Goal: Communication & Community: Answer question/provide support

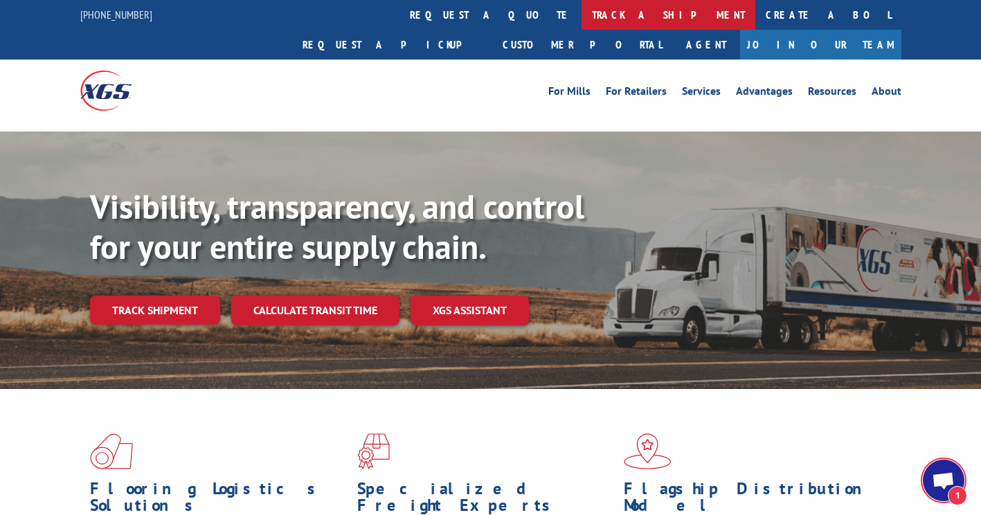
scroll to position [119, 0]
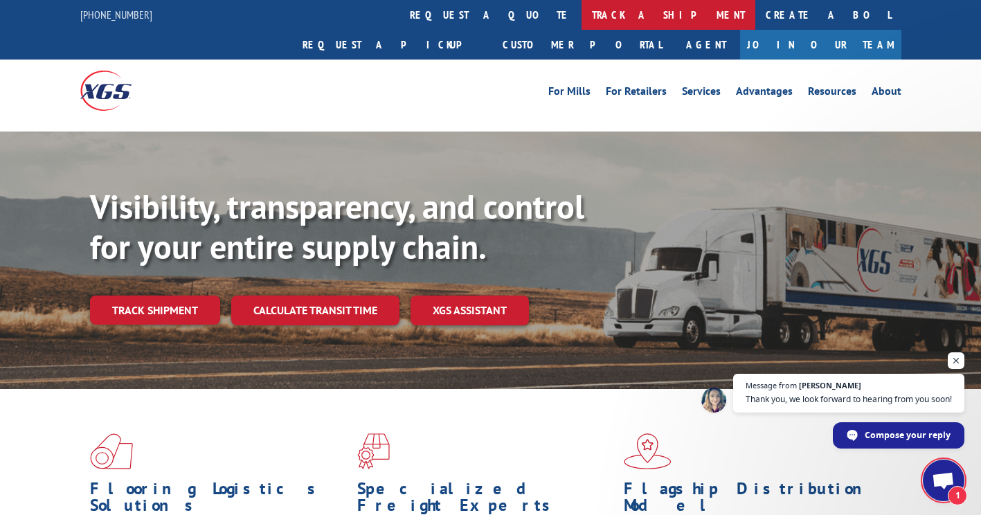
click at [581, 16] on link "track a shipment" at bounding box center [668, 15] width 174 height 30
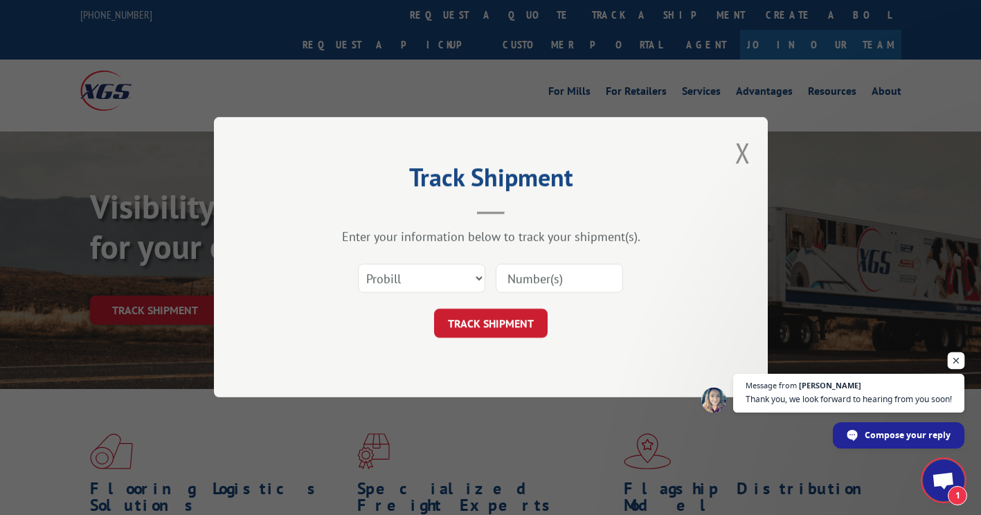
click at [960, 352] on span "Open chat" at bounding box center [956, 360] width 17 height 17
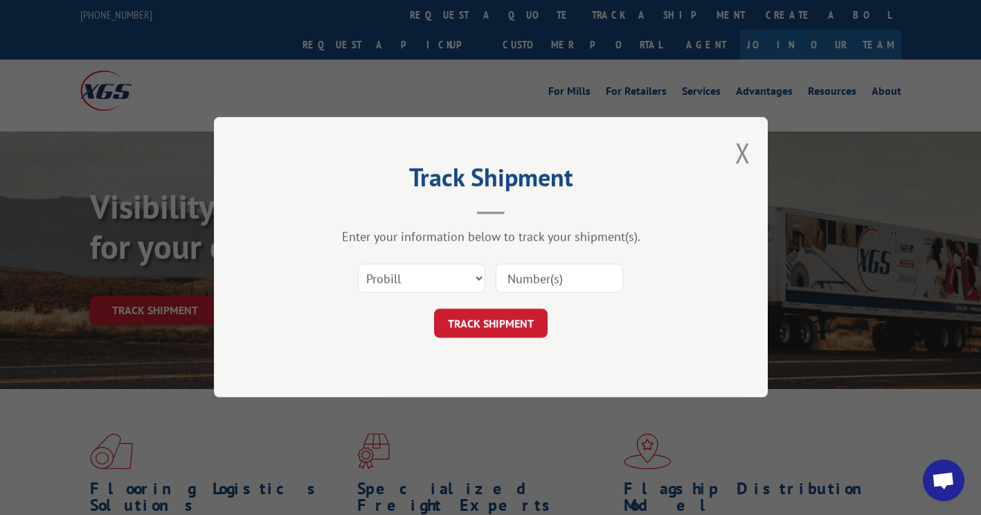
click at [550, 272] on input at bounding box center [559, 278] width 127 height 29
click at [527, 272] on input at bounding box center [559, 278] width 127 height 29
type input "16998941"
click at [507, 324] on button "TRACK SHIPMENT" at bounding box center [491, 323] width 114 height 29
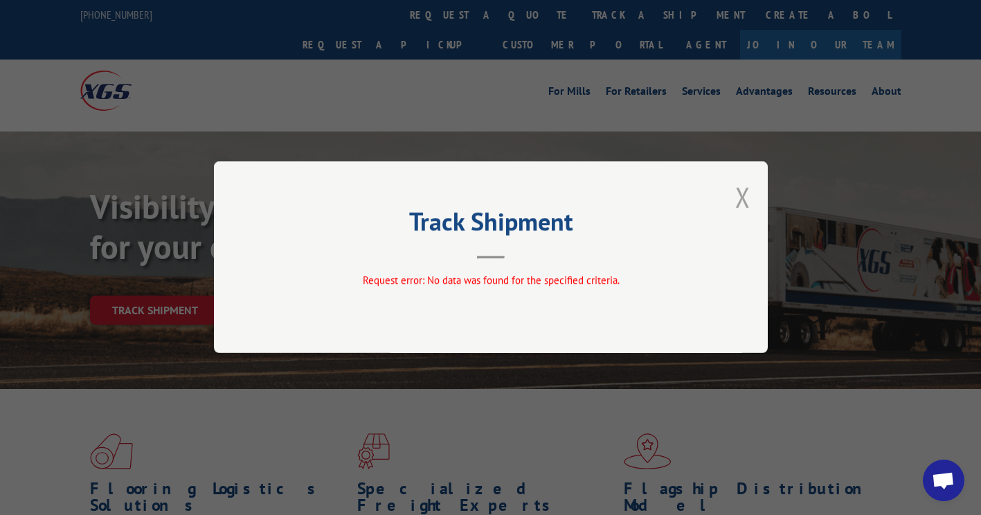
click at [746, 197] on button "Close modal" at bounding box center [742, 197] width 15 height 37
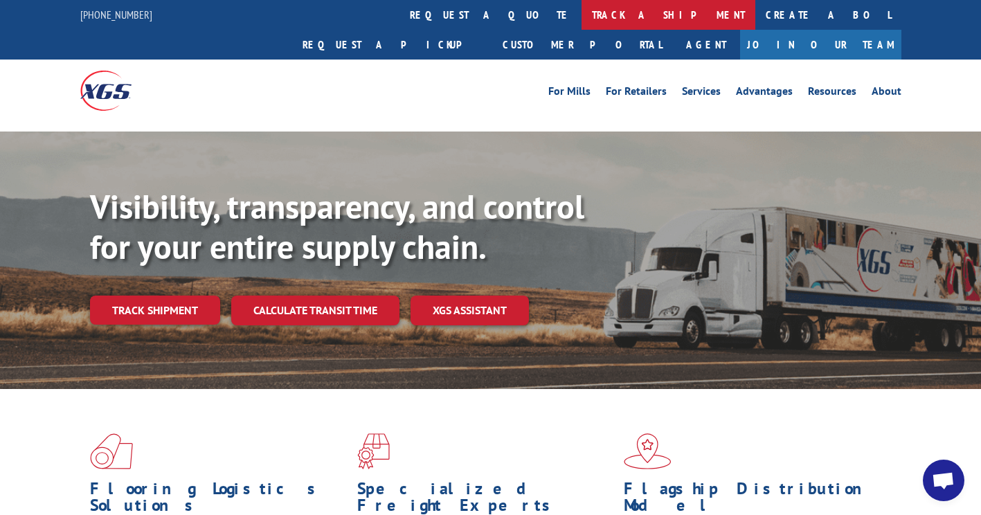
click at [581, 9] on link "track a shipment" at bounding box center [668, 15] width 174 height 30
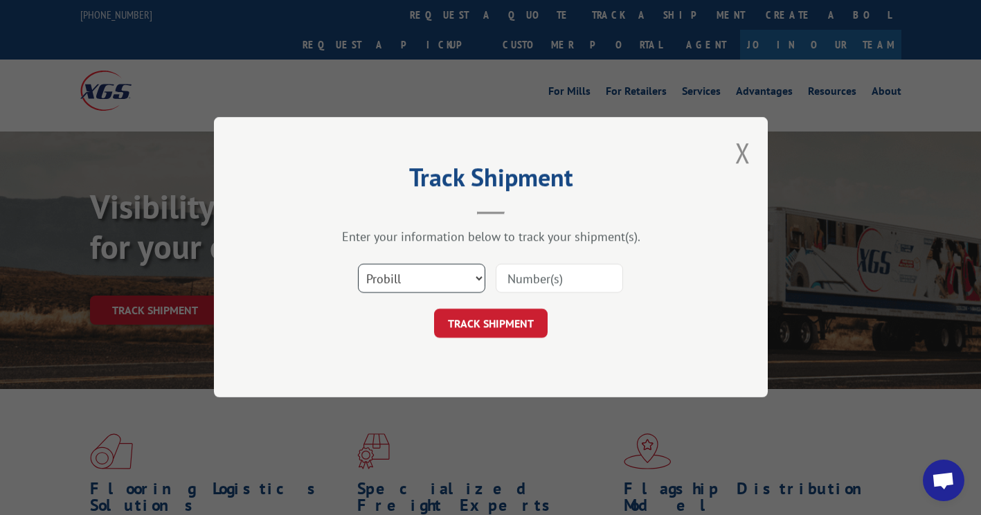
click at [424, 273] on select "Select category... Probill BOL PO" at bounding box center [421, 278] width 127 height 29
select select "bol"
click at [358, 264] on select "Select category... Probill BOL PO" at bounding box center [421, 278] width 127 height 29
click at [535, 278] on input at bounding box center [559, 278] width 127 height 29
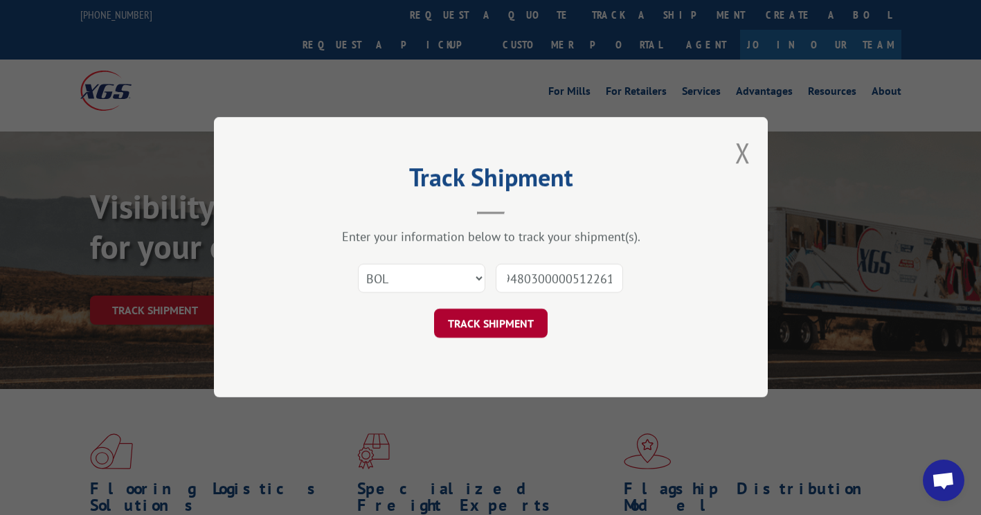
type input "09480300000512261"
click at [521, 317] on button "TRACK SHIPMENT" at bounding box center [491, 323] width 114 height 29
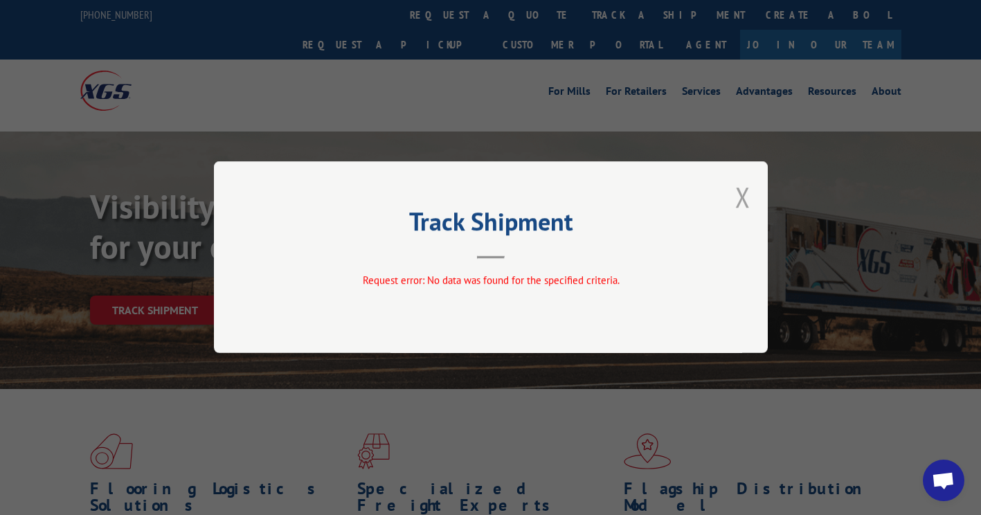
click at [746, 195] on button "Close modal" at bounding box center [742, 197] width 15 height 37
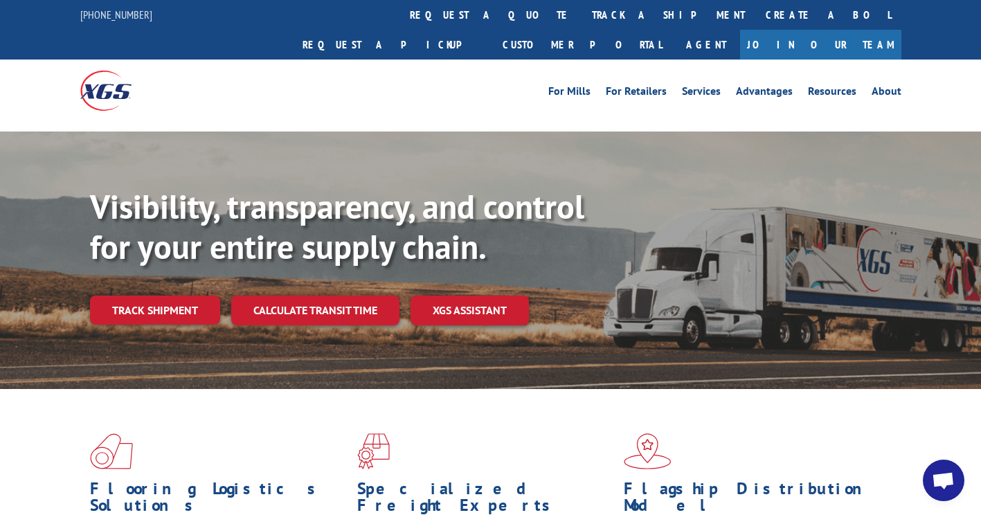
click at [939, 491] on span "Open chat" at bounding box center [944, 481] width 42 height 42
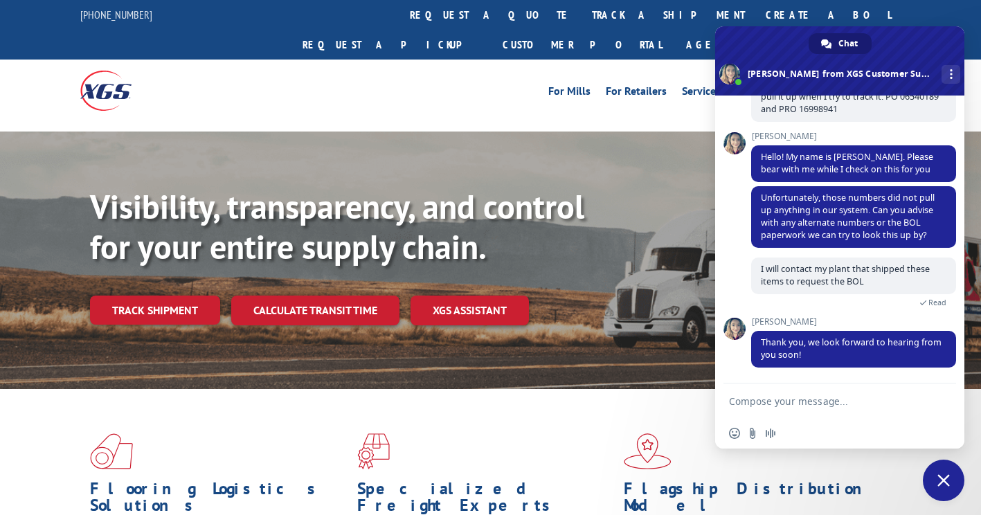
click at [795, 399] on textarea "Compose your message..." at bounding box center [824, 401] width 191 height 12
type textarea "h"
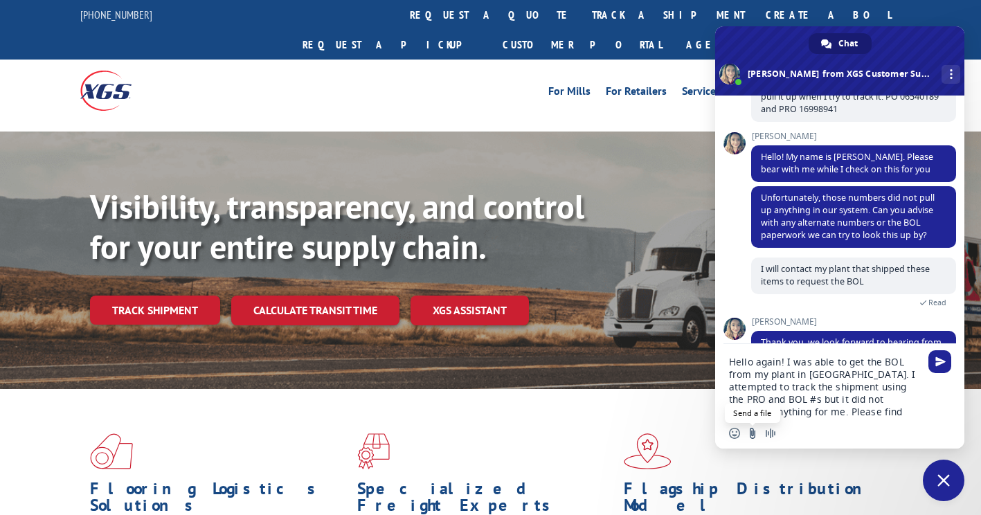
type textarea "Hello again! I was able to get the BOL from my plant in [GEOGRAPHIC_DATA]. I at…"
click at [751, 434] on input "Send a file" at bounding box center [752, 433] width 11 height 11
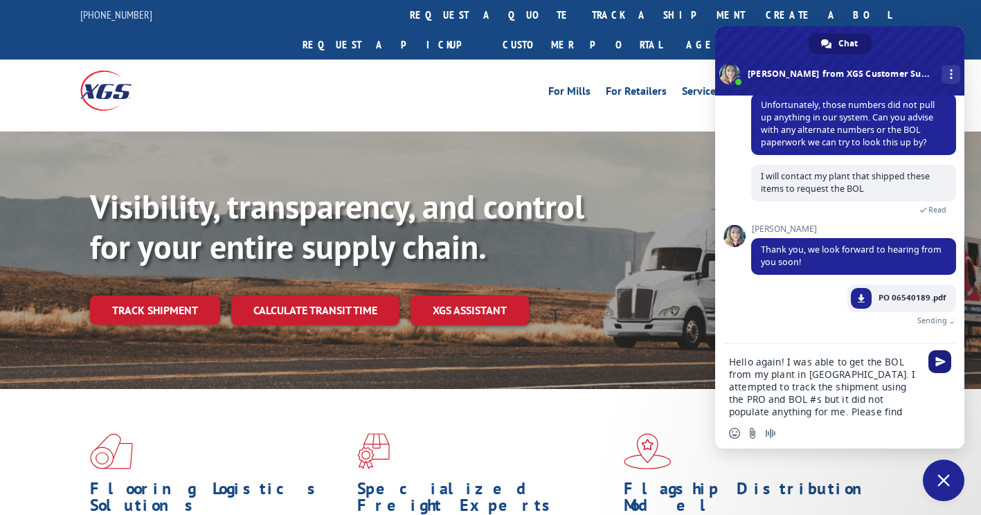
click at [939, 361] on span "Send" at bounding box center [940, 362] width 10 height 10
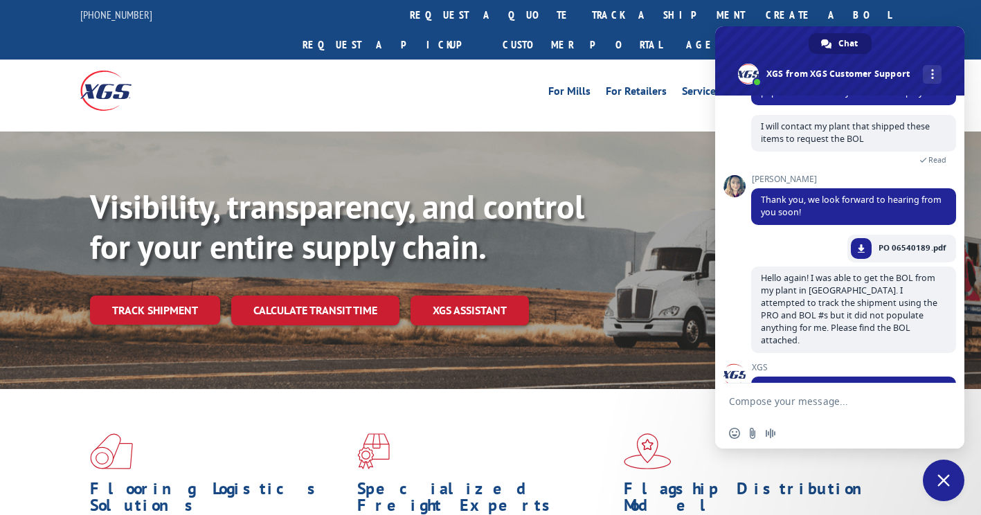
scroll to position [336, 0]
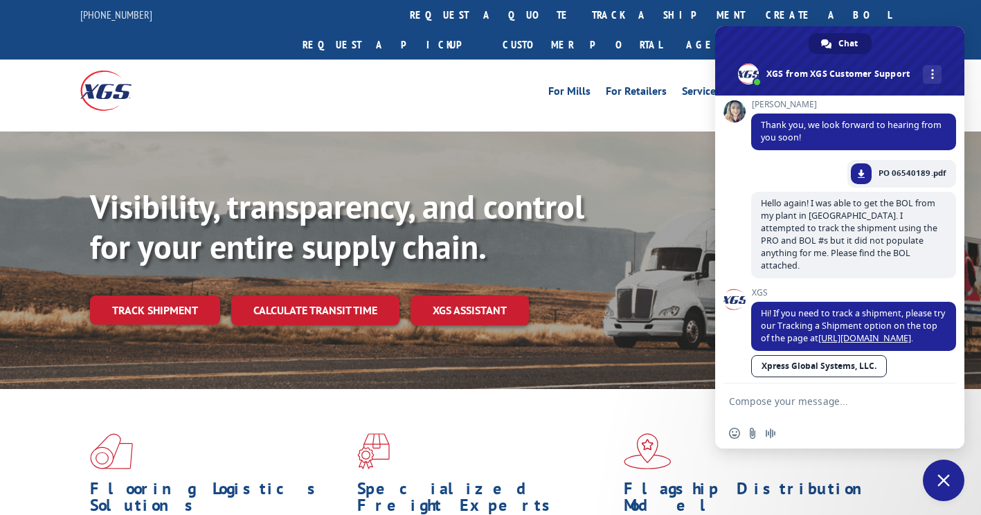
click at [798, 397] on textarea "Compose your message..." at bounding box center [824, 401] width 191 height 12
click at [747, 394] on form at bounding box center [824, 402] width 191 height 37
click at [748, 394] on form at bounding box center [824, 402] width 191 height 37
click at [748, 395] on textarea "Compose your message..." at bounding box center [824, 401] width 191 height 12
type textarea "Tracking is not working"
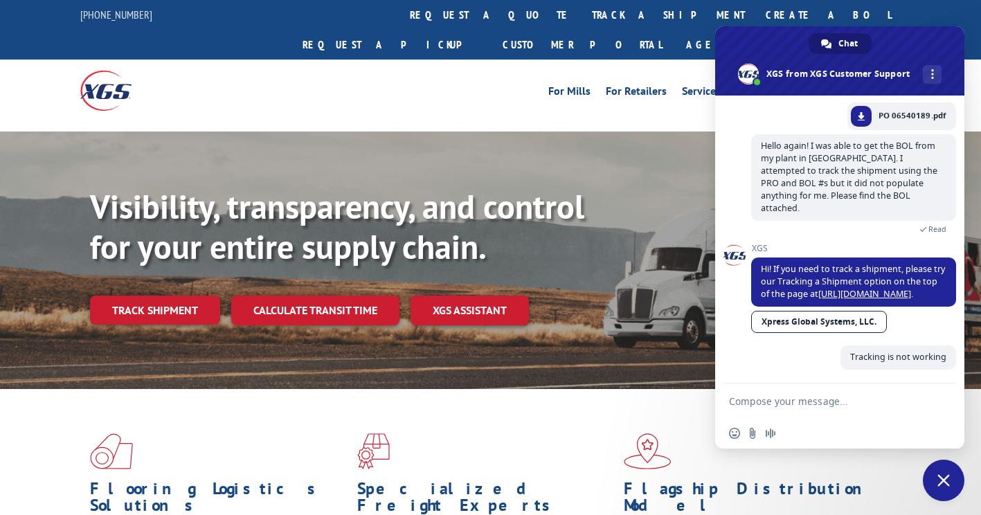
scroll to position [370, 0]
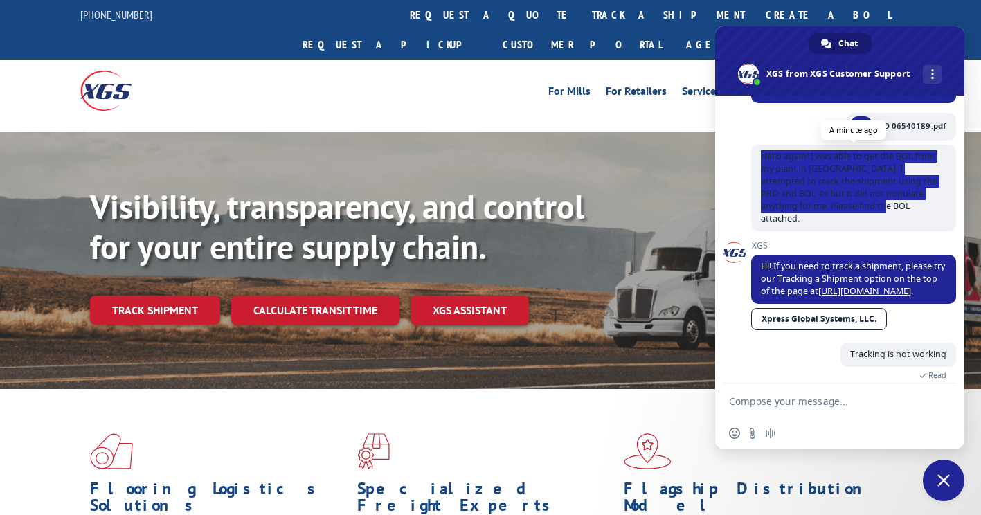
drag, startPoint x: 897, startPoint y: 207, endPoint x: 760, endPoint y: 152, distance: 147.6
click at [760, 152] on span "Hello again! I was able to get the BOL from my plant in [GEOGRAPHIC_DATA]. I at…" at bounding box center [853, 188] width 205 height 87
copy span "Hello again! I was able to get the BOL from my plant in [GEOGRAPHIC_DATA]. I at…"
click at [820, 390] on form at bounding box center [824, 402] width 191 height 37
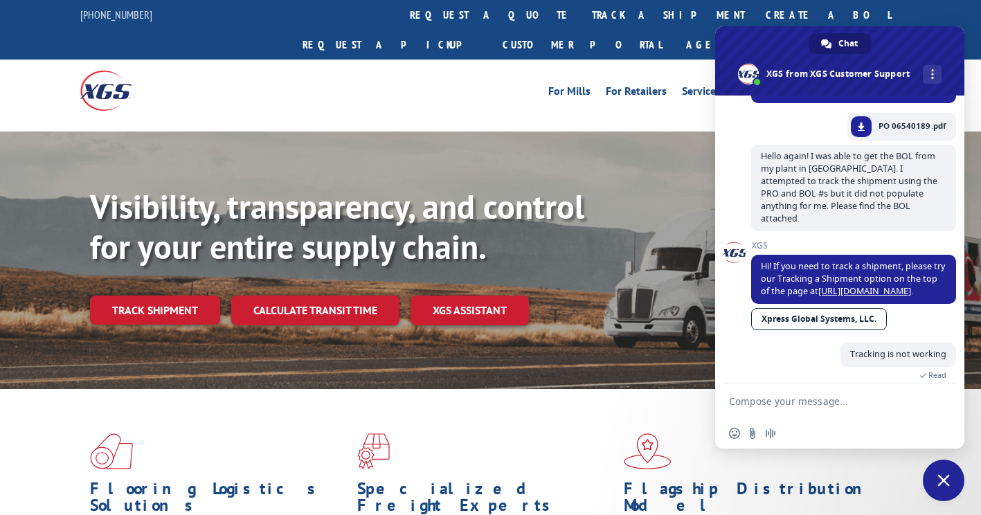
click at [811, 398] on textarea "Compose your message..." at bounding box center [824, 401] width 191 height 12
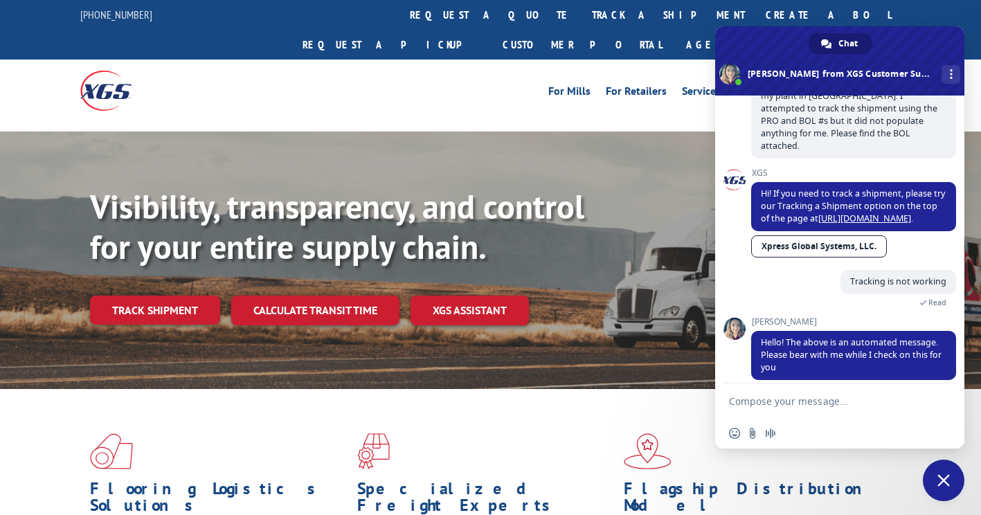
click at [811, 398] on textarea "Compose your message..." at bounding box center [824, 401] width 191 height 12
type textarea "Thank you so much!"
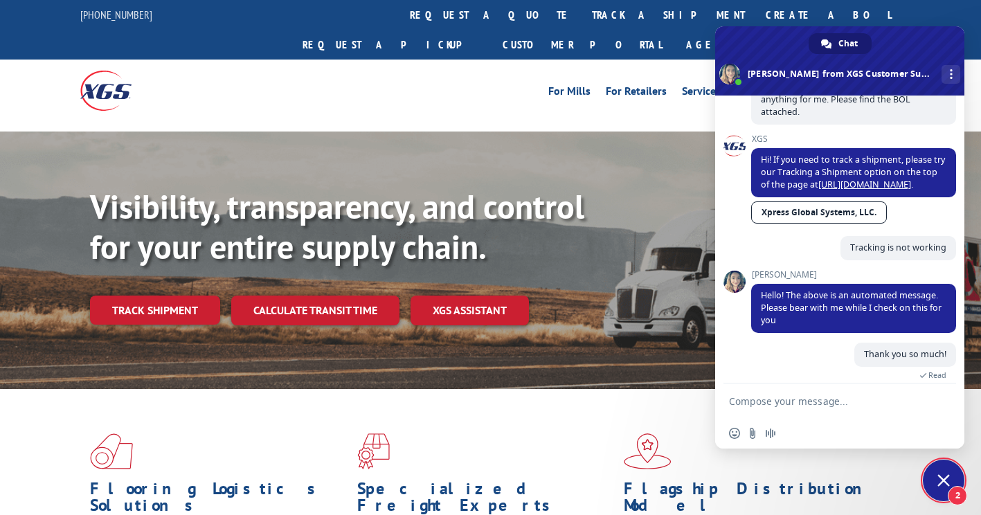
scroll to position [590, 0]
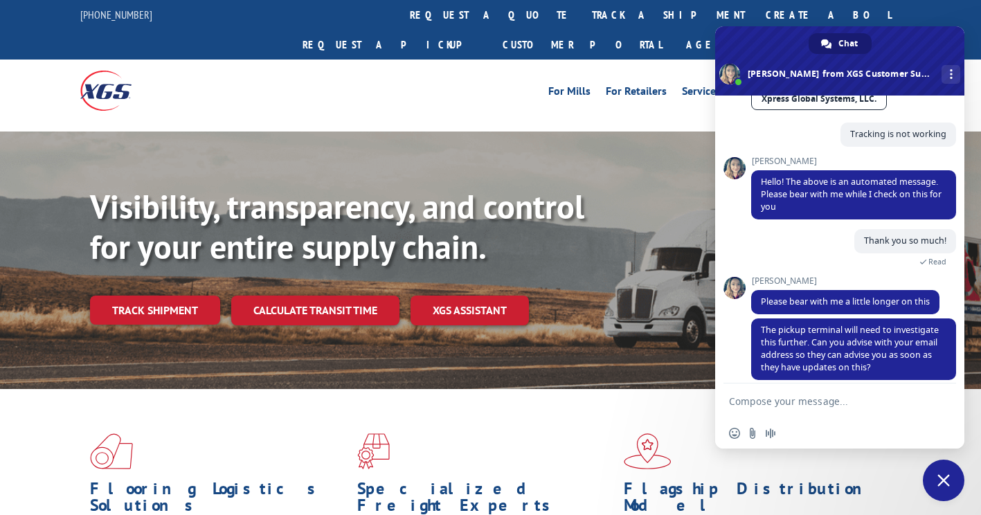
click at [830, 393] on form at bounding box center [824, 402] width 191 height 37
click at [743, 402] on textarea "Compose your message..." at bounding box center [824, 401] width 191 height 12
type textarea "Yes, It is [EMAIL_ADDRESS][DOMAIN_NAME]"
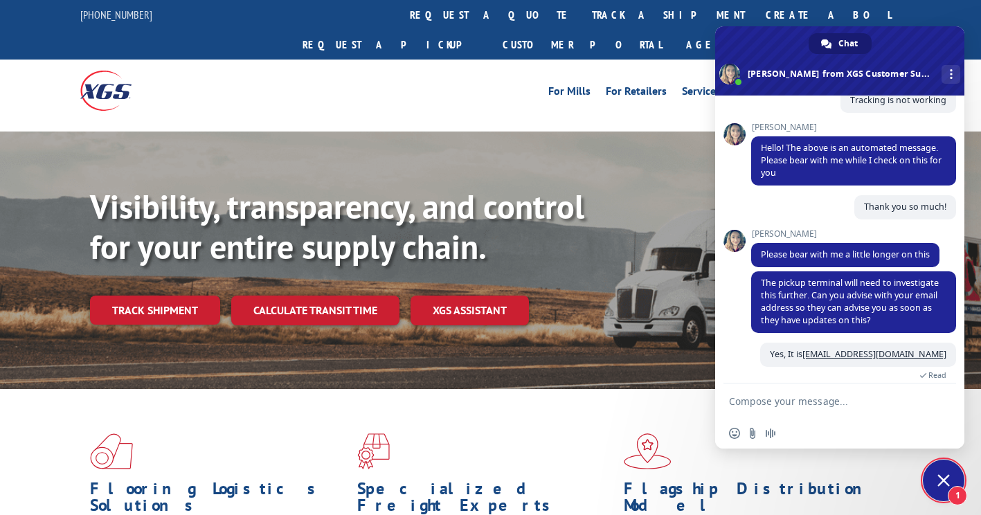
scroll to position [697, 0]
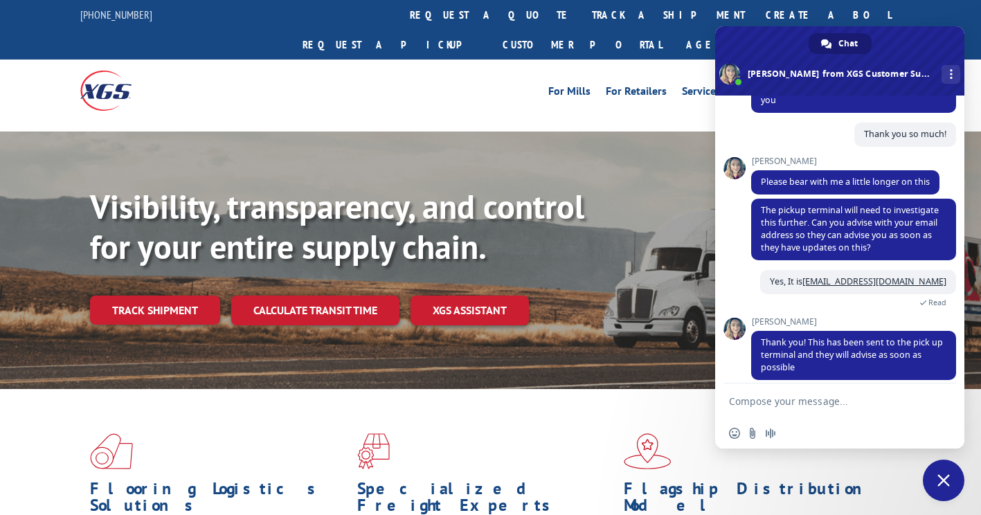
click at [759, 399] on textarea "Compose your message..." at bounding box center [824, 401] width 191 height 12
type textarea "Thank you so much for your help!"
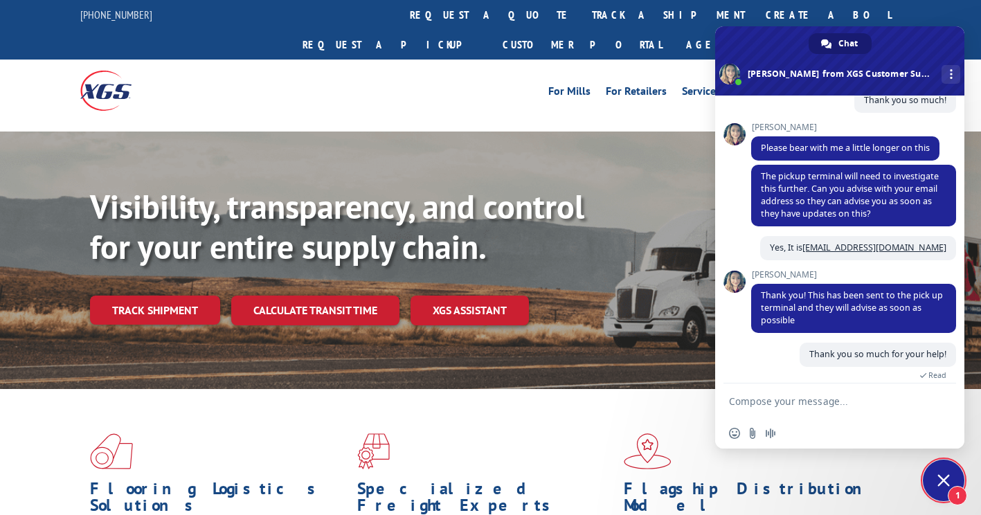
scroll to position [791, 0]
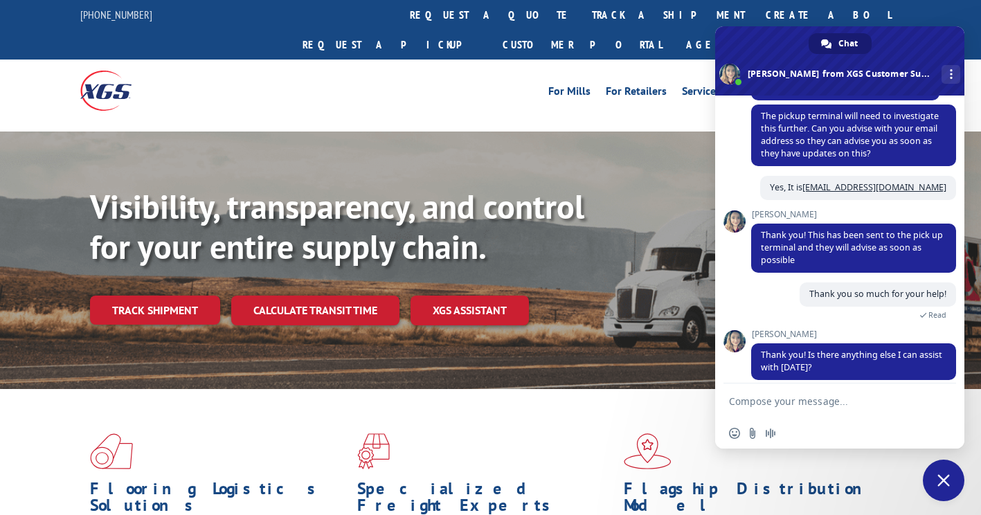
click at [764, 404] on textarea "Compose your message..." at bounding box center [824, 401] width 191 height 12
type textarea "That is all! Have a good day!"
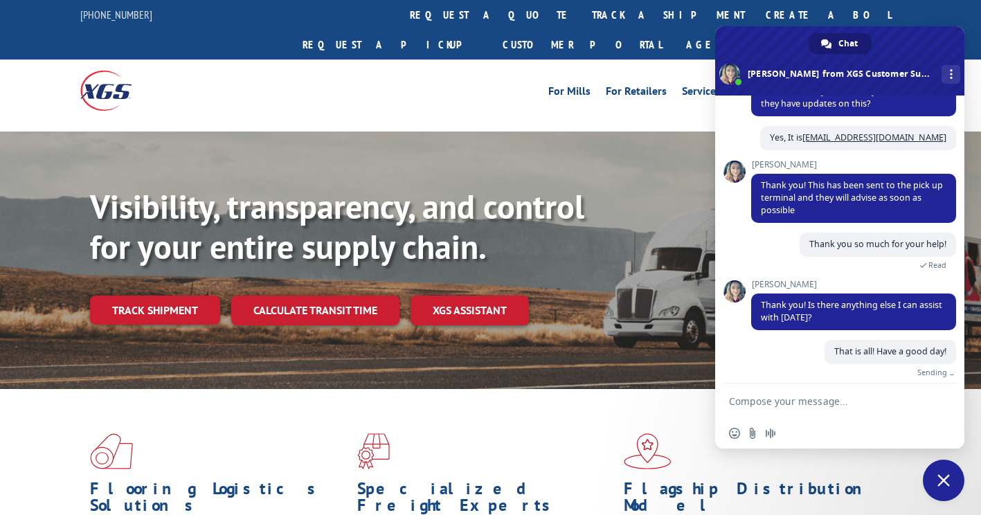
scroll to position [825, 0]
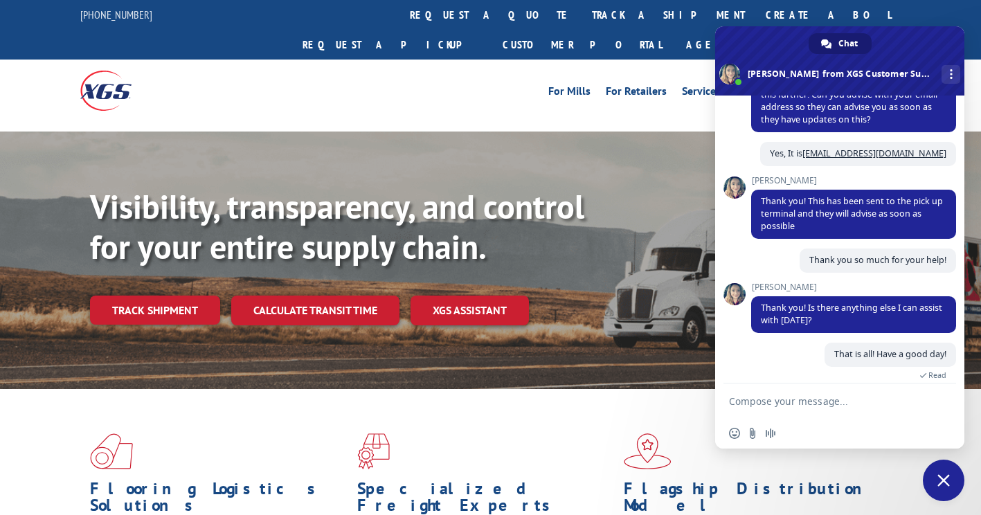
click at [950, 483] on span "Close chat" at bounding box center [944, 481] width 42 height 42
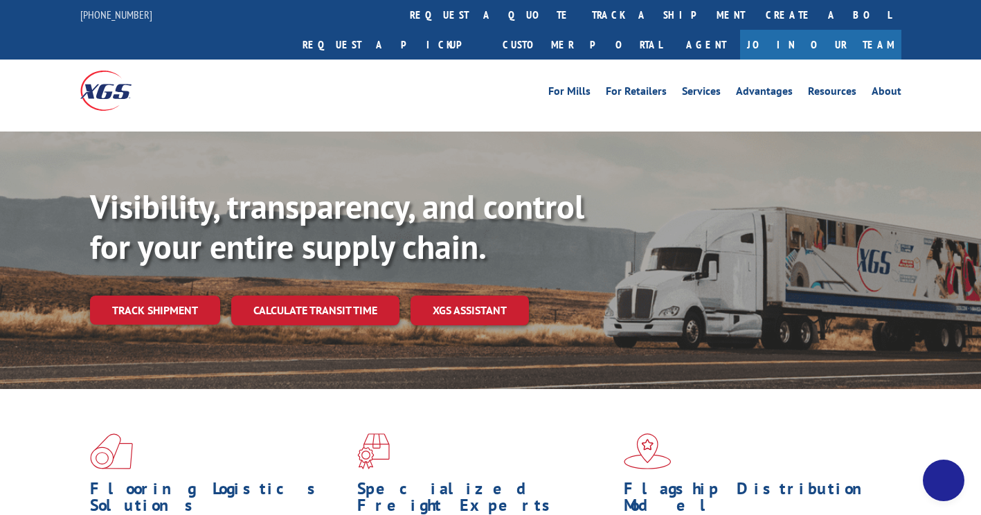
scroll to position [841, 0]
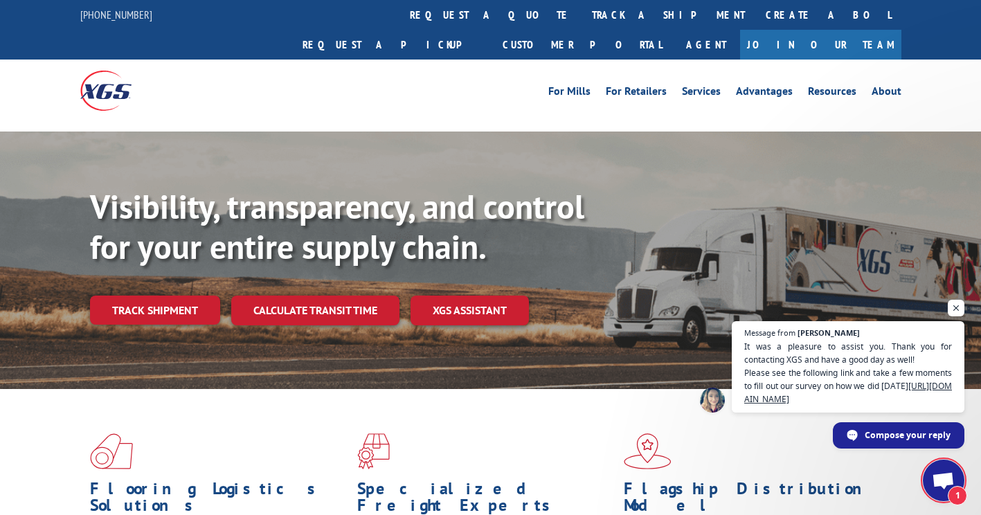
click at [948, 496] on span "1" at bounding box center [957, 495] width 19 height 19
